Goal: Information Seeking & Learning: Learn about a topic

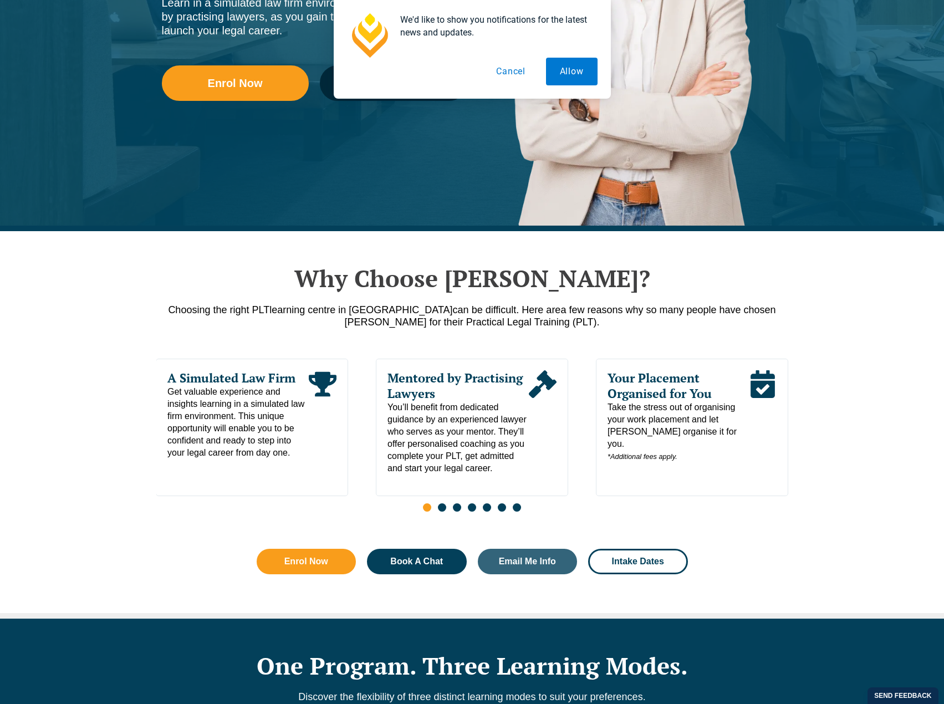
click at [530, 66] on button "Cancel" at bounding box center [510, 72] width 57 height 28
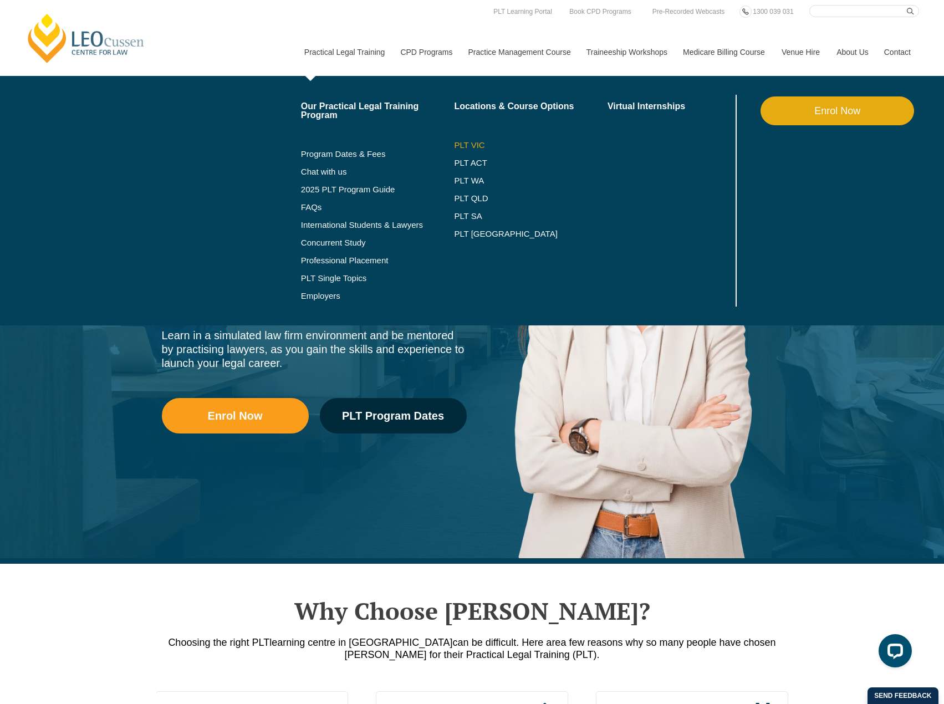
click at [467, 144] on link "PLT VIC" at bounding box center [530, 145] width 153 height 9
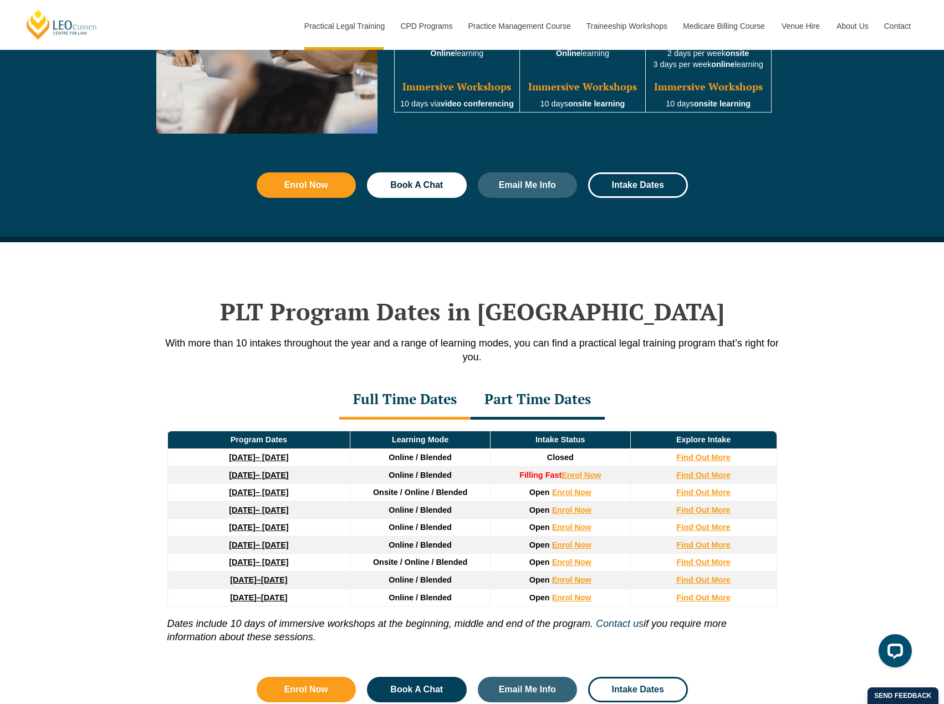
scroll to position [1219, 0]
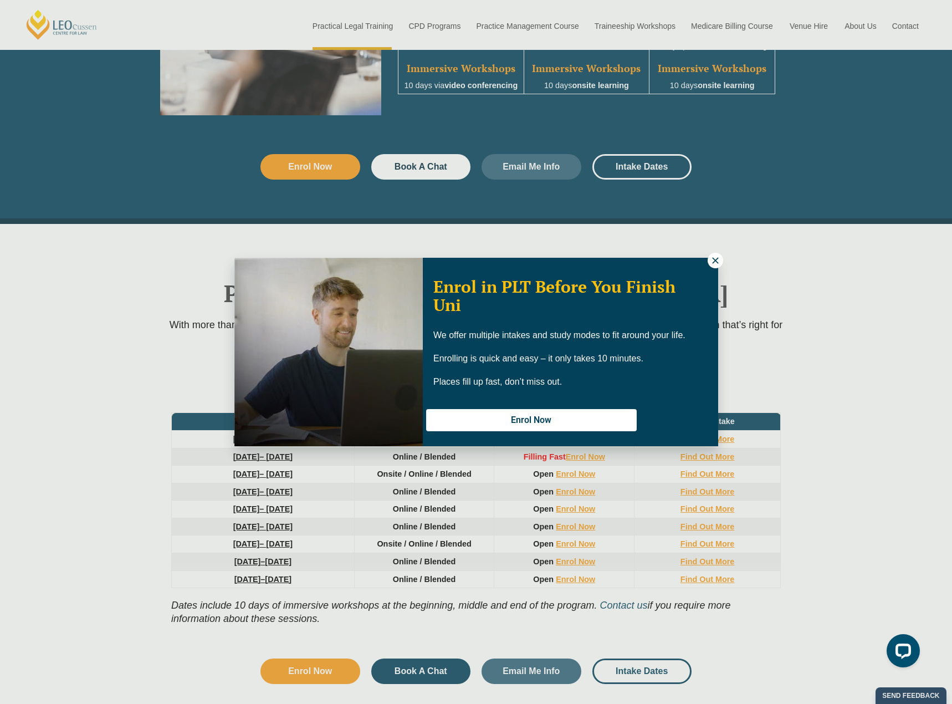
click at [85, 489] on div "Enrol in PLT Before You Finish Uni We offer multiple intakes and study modes to…" at bounding box center [476, 352] width 952 height 704
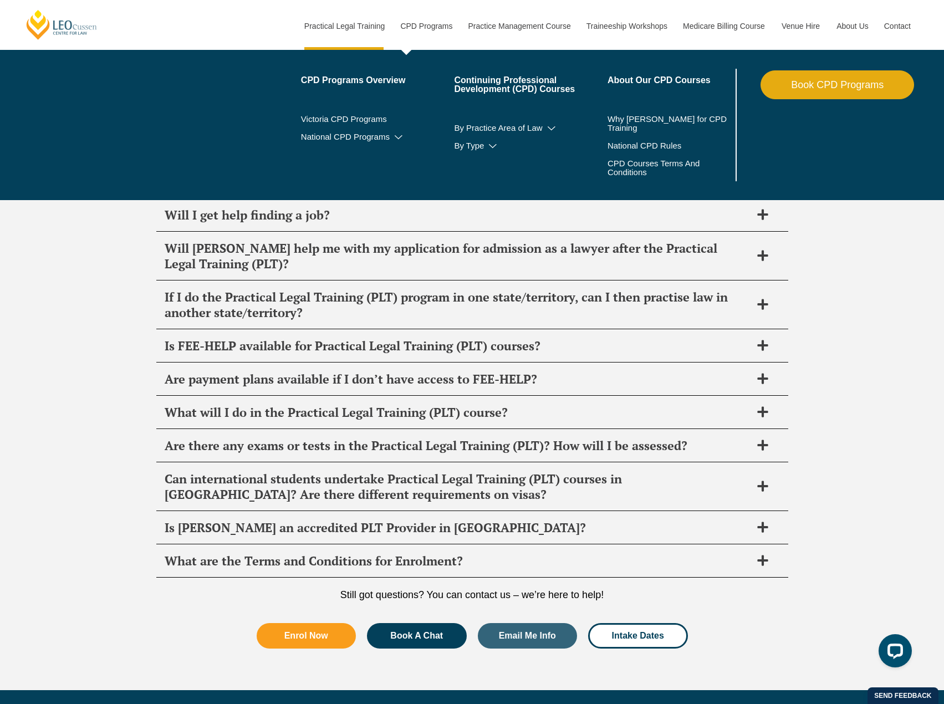
scroll to position [5831, 0]
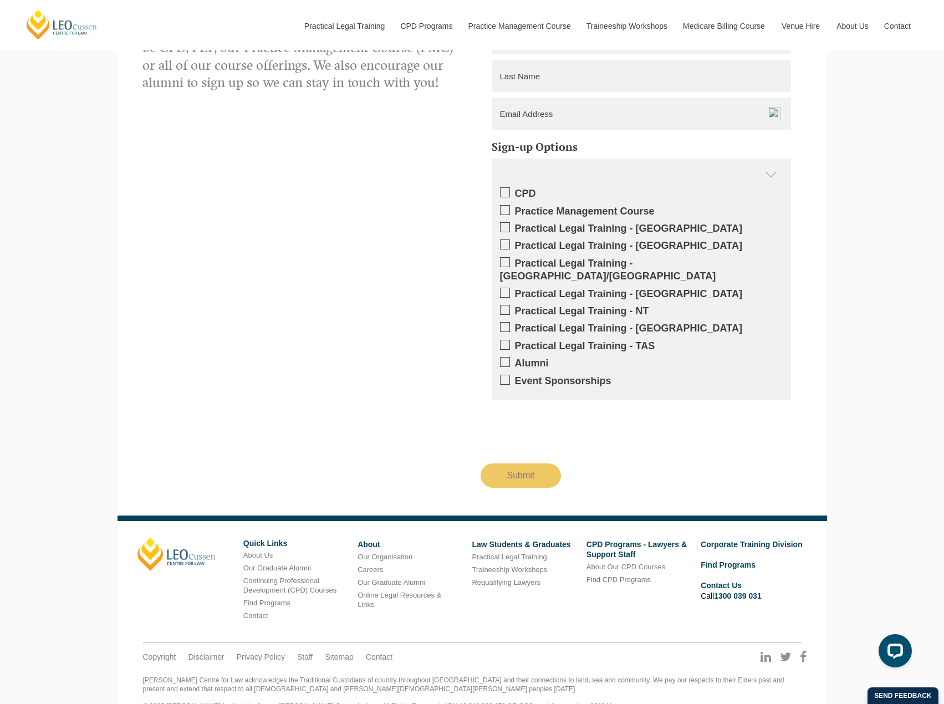
scroll to position [761, 0]
